Goal: Task Accomplishment & Management: Complete application form

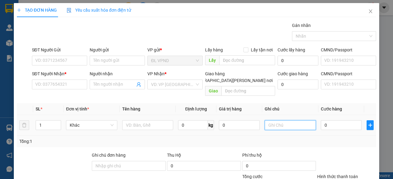
click at [278, 121] on input "text" at bounding box center [289, 126] width 51 height 10
type input "238600"
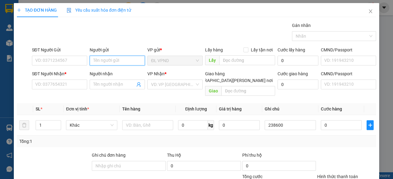
click at [105, 60] on input "Người gửi" at bounding box center [117, 61] width 55 height 10
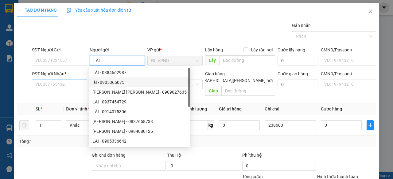
type input "LAI"
click at [67, 82] on input "SĐT Người Nhận *" at bounding box center [59, 85] width 55 height 10
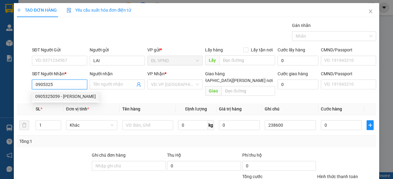
click at [56, 94] on div "0905325059 - [PERSON_NAME]" at bounding box center [65, 96] width 60 height 7
type input "0905325059"
type input "MỸ ANH"
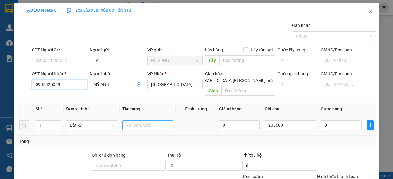
type input "0905325059"
click at [133, 121] on input "text" at bounding box center [147, 126] width 51 height 10
type input "1TX-ĐC 10/9"
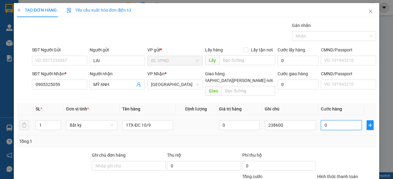
click at [333, 121] on input "0" at bounding box center [341, 126] width 41 height 10
type input "5"
type input "50"
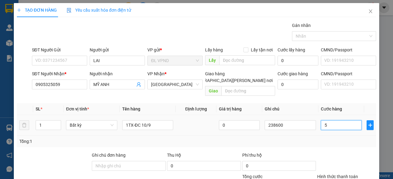
type input "50"
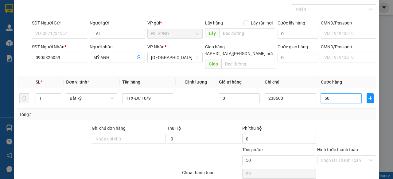
scroll to position [47, 0]
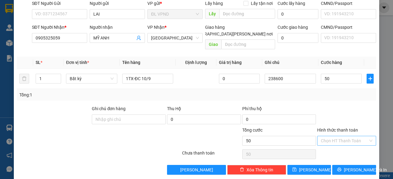
type input "50.000"
click at [334, 137] on input "Hình thức thanh toán" at bounding box center [344, 141] width 47 height 9
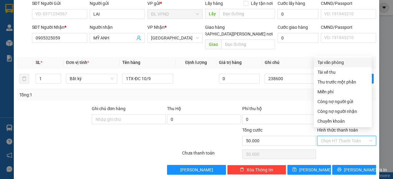
click at [328, 61] on div "Tại văn phòng" at bounding box center [342, 62] width 51 height 7
type input "0"
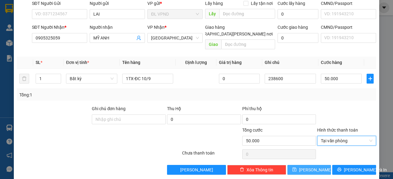
click at [296, 168] on icon "save" at bounding box center [294, 170] width 4 height 4
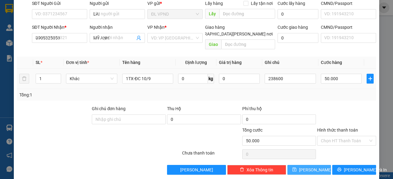
type input "0"
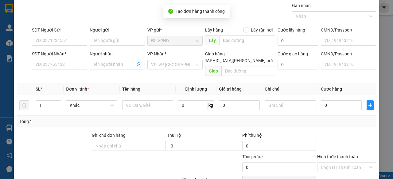
scroll to position [0, 0]
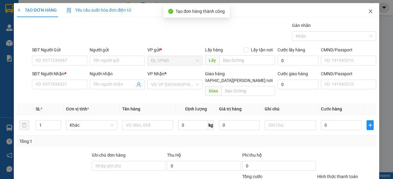
click at [368, 12] on icon "close" at bounding box center [370, 11] width 5 height 5
click at [10, 42] on img at bounding box center [9, 43] width 6 height 6
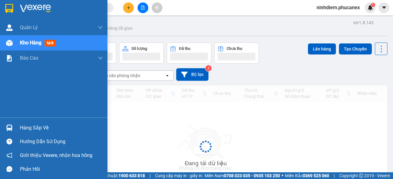
click at [10, 42] on img at bounding box center [9, 43] width 6 height 6
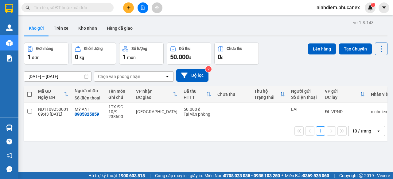
click at [30, 94] on span at bounding box center [29, 94] width 5 height 5
click at [29, 91] on input "checkbox" at bounding box center [29, 91] width 0 height 0
checkbox input "true"
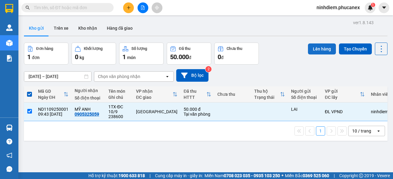
click at [315, 47] on button "Lên hàng" at bounding box center [322, 49] width 28 height 11
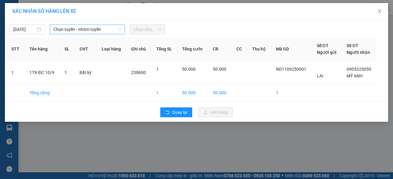
click at [88, 29] on span "Chọn tuyến - nhóm tuyến" at bounding box center [87, 29] width 68 height 9
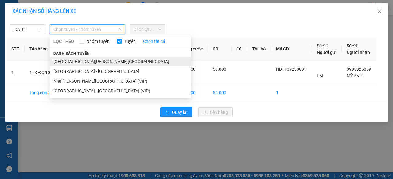
click at [82, 60] on li "[GEOGRAPHIC_DATA][PERSON_NAME][GEOGRAPHIC_DATA]" at bounding box center [120, 62] width 141 height 10
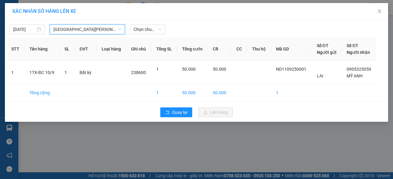
click at [77, 29] on span "[GEOGRAPHIC_DATA][PERSON_NAME][GEOGRAPHIC_DATA]" at bounding box center [87, 29] width 68 height 9
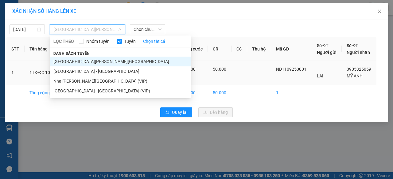
click at [78, 82] on li "Nha [PERSON_NAME][GEOGRAPHIC_DATA] (VIP)" at bounding box center [120, 81] width 141 height 10
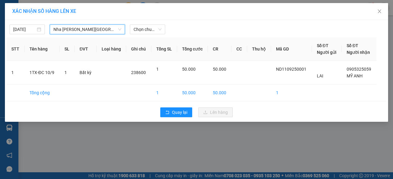
drag, startPoint x: 143, startPoint y: 31, endPoint x: 147, endPoint y: 35, distance: 6.1
click at [143, 30] on span "Chọn chuyến" at bounding box center [147, 29] width 28 height 9
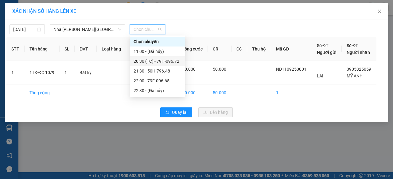
click at [150, 60] on div "20:30 (TC) - 79H-096.72" at bounding box center [157, 61] width 48 height 7
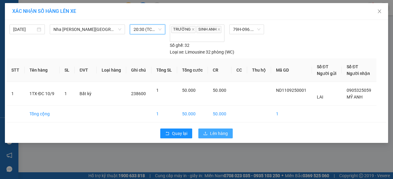
click at [208, 129] on button "Lên hàng" at bounding box center [215, 134] width 34 height 10
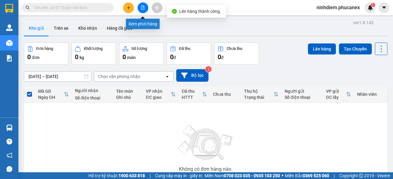
click at [142, 10] on icon "file-add" at bounding box center [142, 8] width 3 height 4
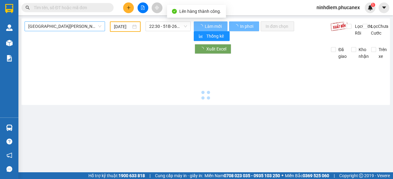
type input "[DATE]"
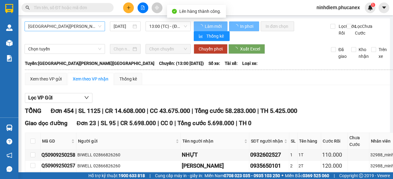
click at [82, 27] on span "[GEOGRAPHIC_DATA][PERSON_NAME][GEOGRAPHIC_DATA]" at bounding box center [64, 26] width 73 height 9
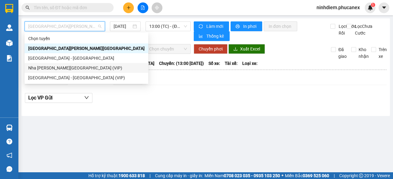
click at [66, 68] on div "Nha [PERSON_NAME][GEOGRAPHIC_DATA] (VIP)" at bounding box center [86, 68] width 116 height 7
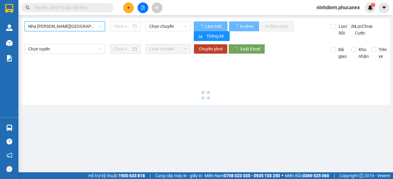
type input "[DATE]"
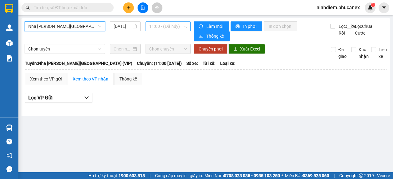
click at [161, 23] on span "11:00 - (Đã hủy)" at bounding box center [167, 26] width 37 height 9
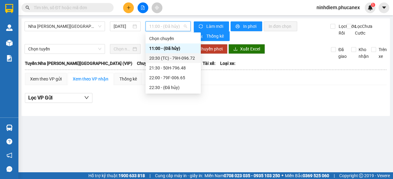
click at [165, 58] on div "20:30 (TC) - 79H-096.72" at bounding box center [173, 58] width 48 height 7
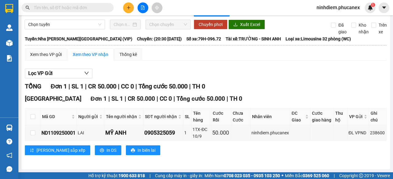
scroll to position [33, 0]
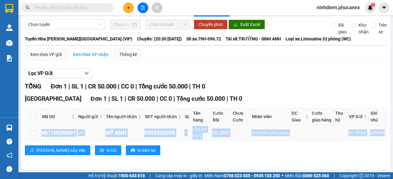
drag, startPoint x: 42, startPoint y: 133, endPoint x: 379, endPoint y: 133, distance: 337.2
click at [379, 133] on tr "ND1109250001 [GEOGRAPHIC_DATA][PERSON_NAME] 0905325059 1 1TX-ĐC 10/9 50.000 nin…" at bounding box center [205, 133] width 361 height 16
copy tr "ND1109250001 [GEOGRAPHIC_DATA][PERSON_NAME] 0905325059 1 1TX-ĐC 10/9 50.000 nin…"
